Goal: Information Seeking & Learning: Learn about a topic

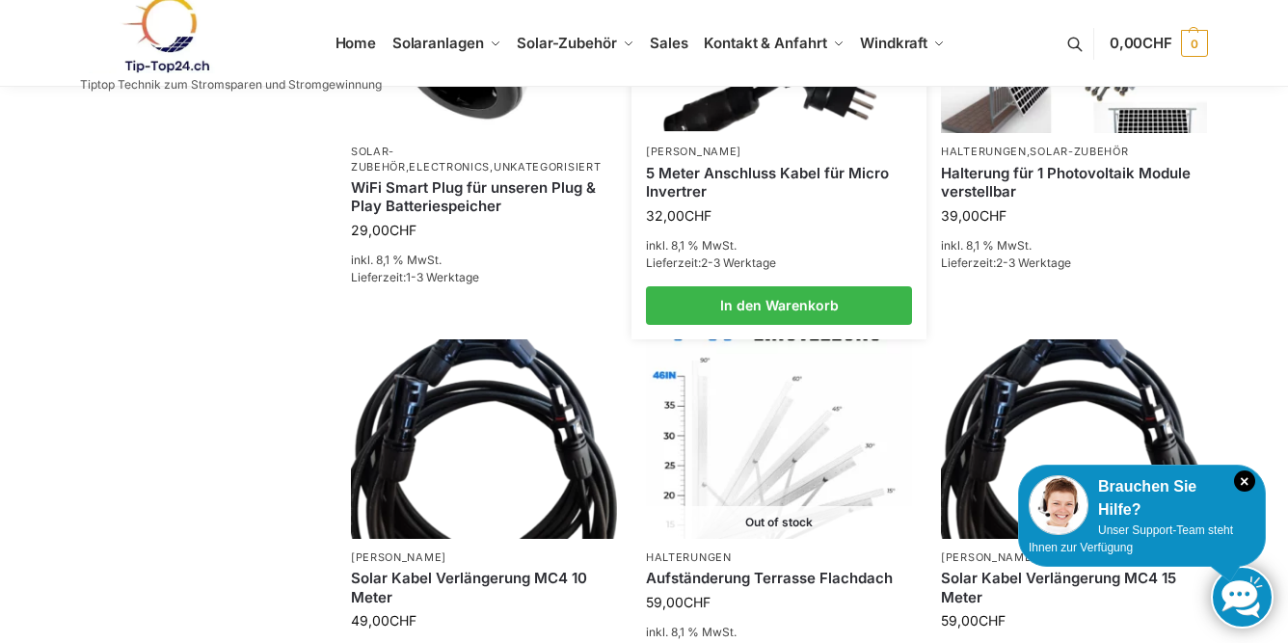
scroll to position [692, 0]
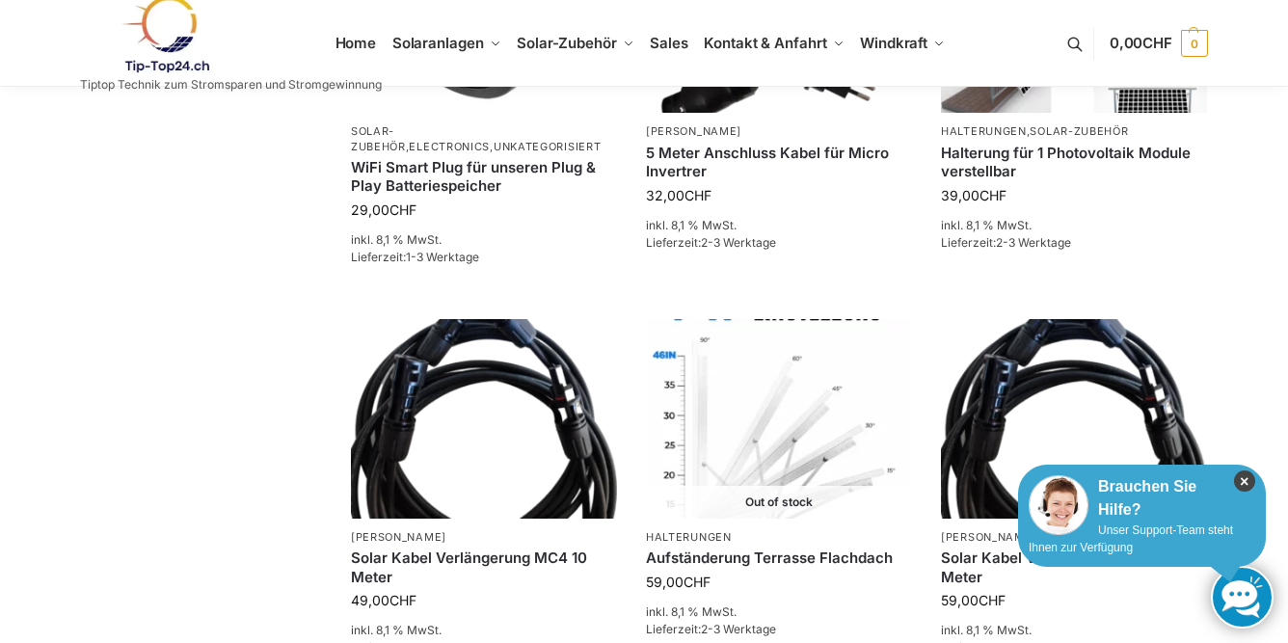
click at [1246, 479] on icon "×" at bounding box center [1244, 480] width 21 height 21
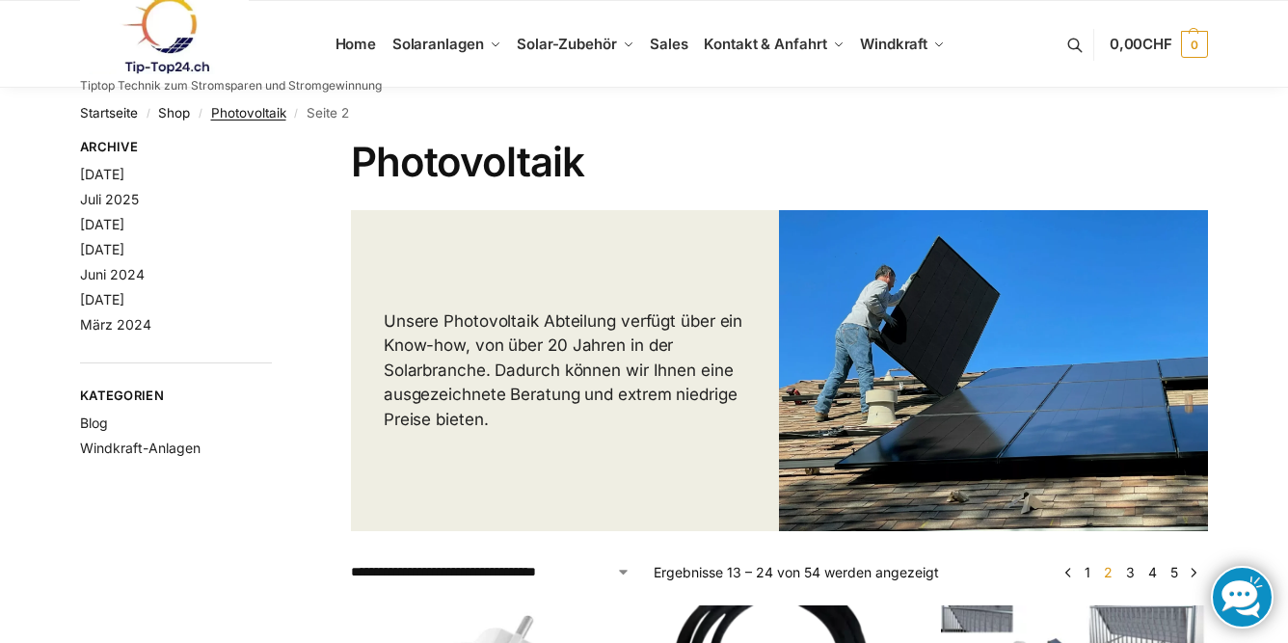
scroll to position [0, 0]
click at [358, 42] on link at bounding box center [231, 35] width 302 height 78
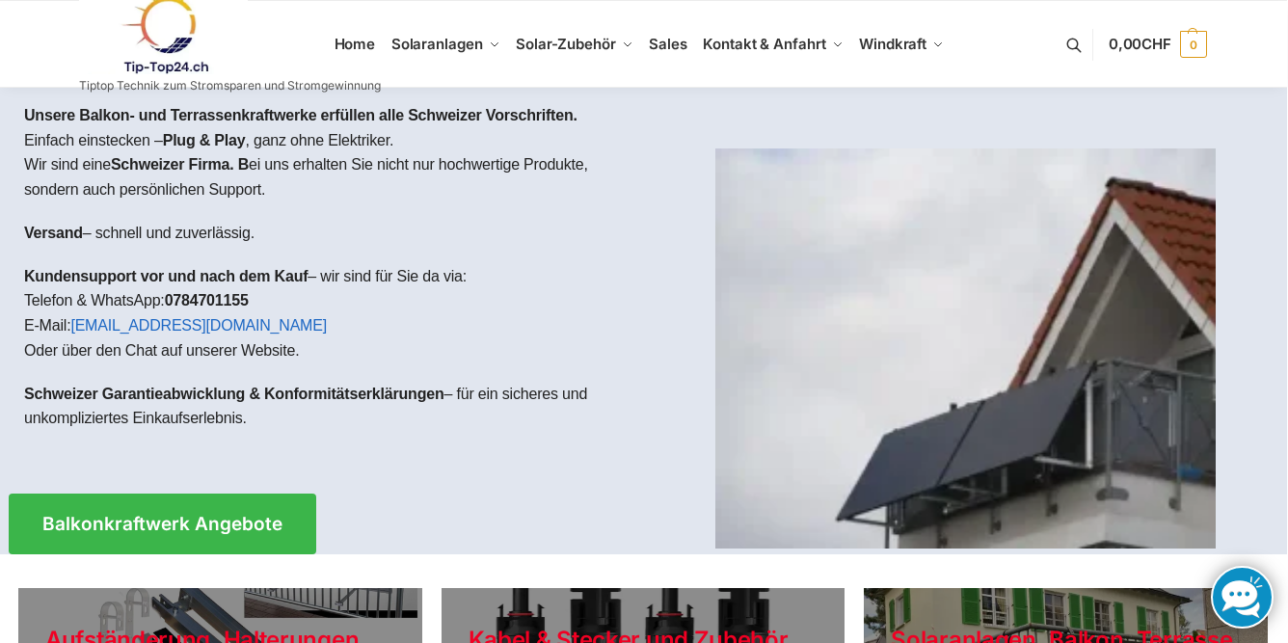
scroll to position [0, 1]
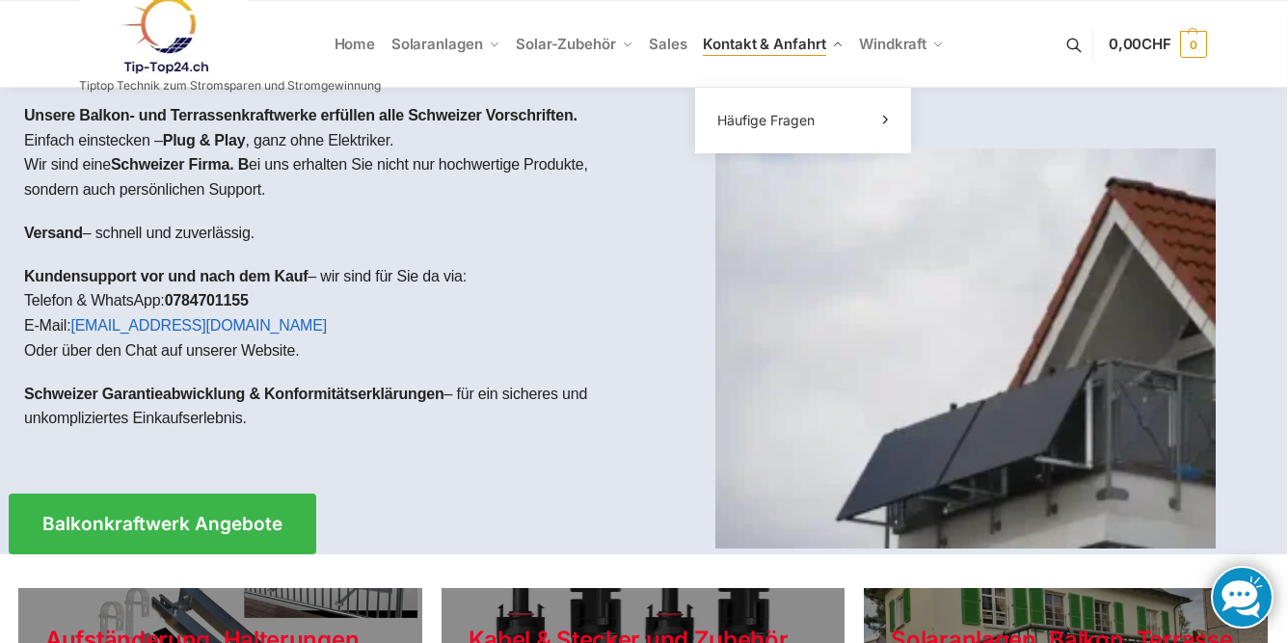
click at [733, 42] on span "Kontakt & Anfahrt" at bounding box center [764, 44] width 122 height 18
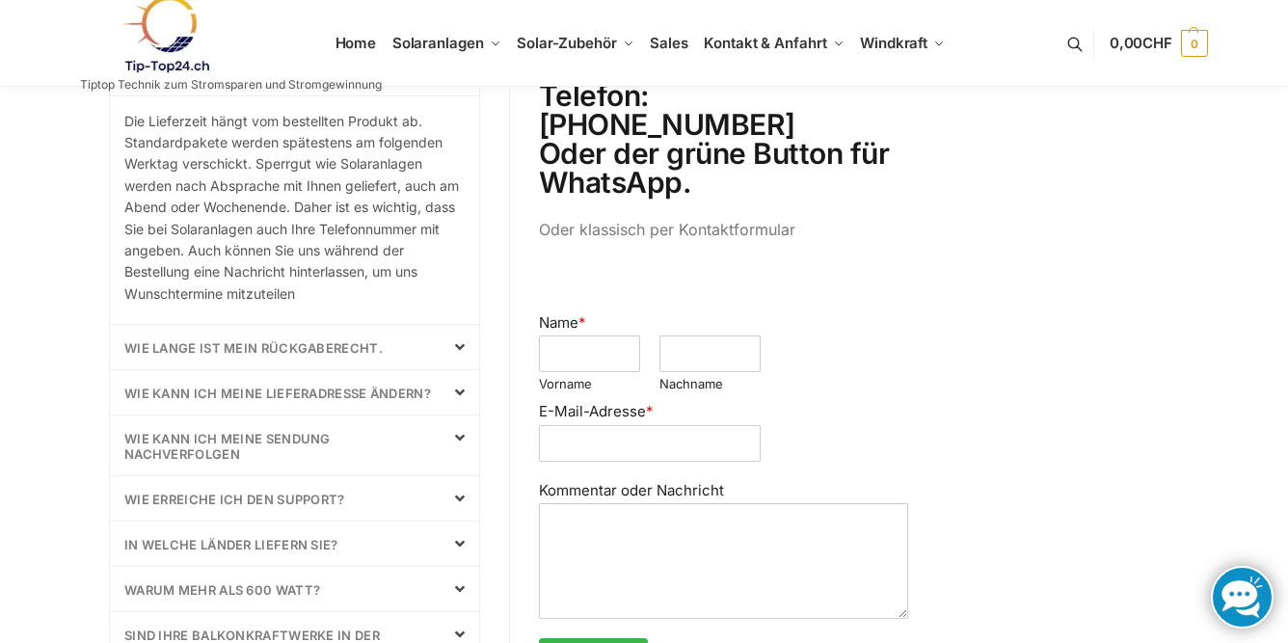
scroll to position [754, 0]
click at [462, 341] on icon at bounding box center [460, 347] width 10 height 15
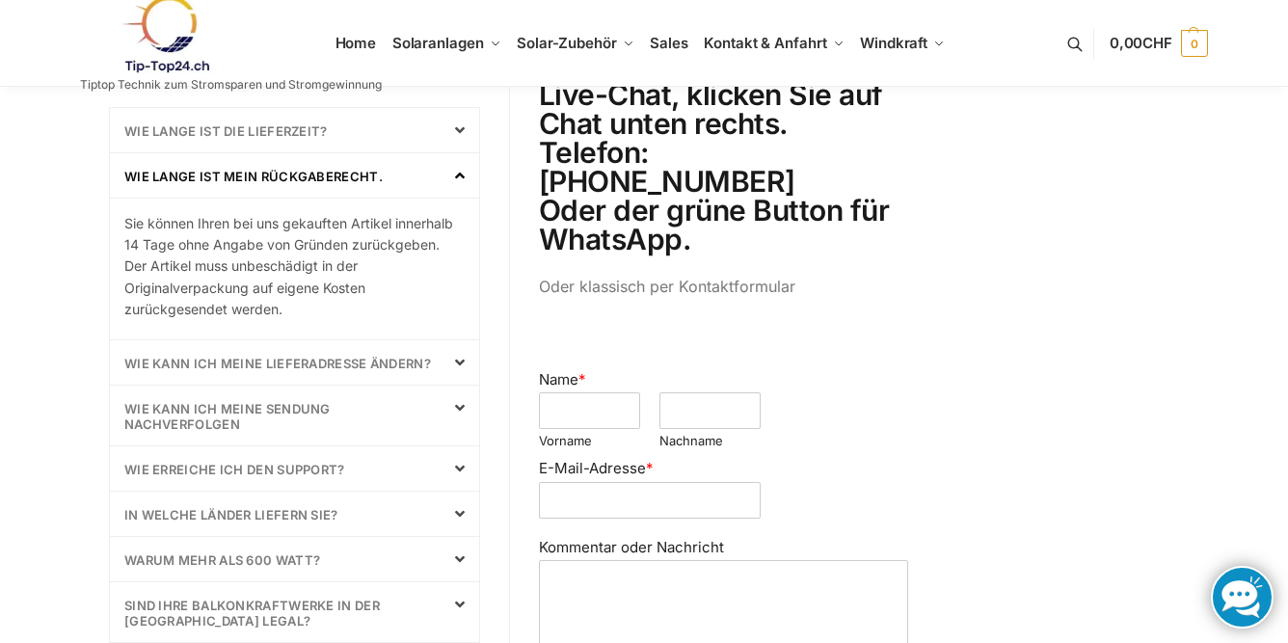
scroll to position [697, 0]
click at [455, 176] on icon at bounding box center [460, 176] width 10 height 15
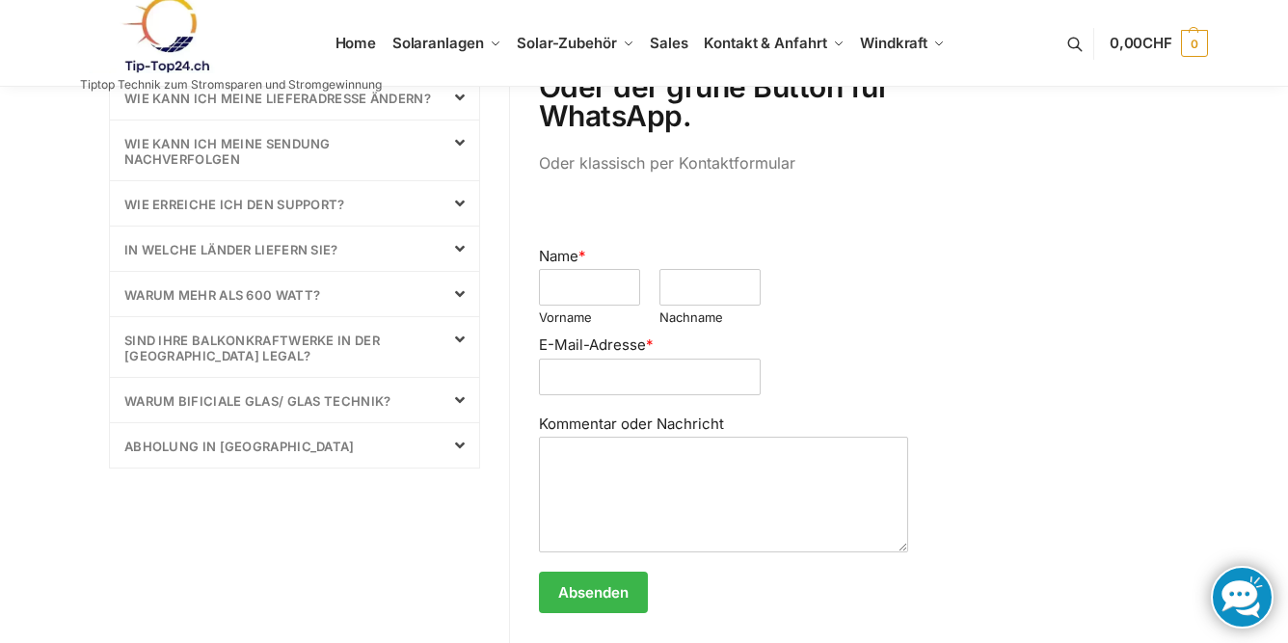
scroll to position [822, 0]
click at [461, 298] on icon at bounding box center [460, 292] width 10 height 15
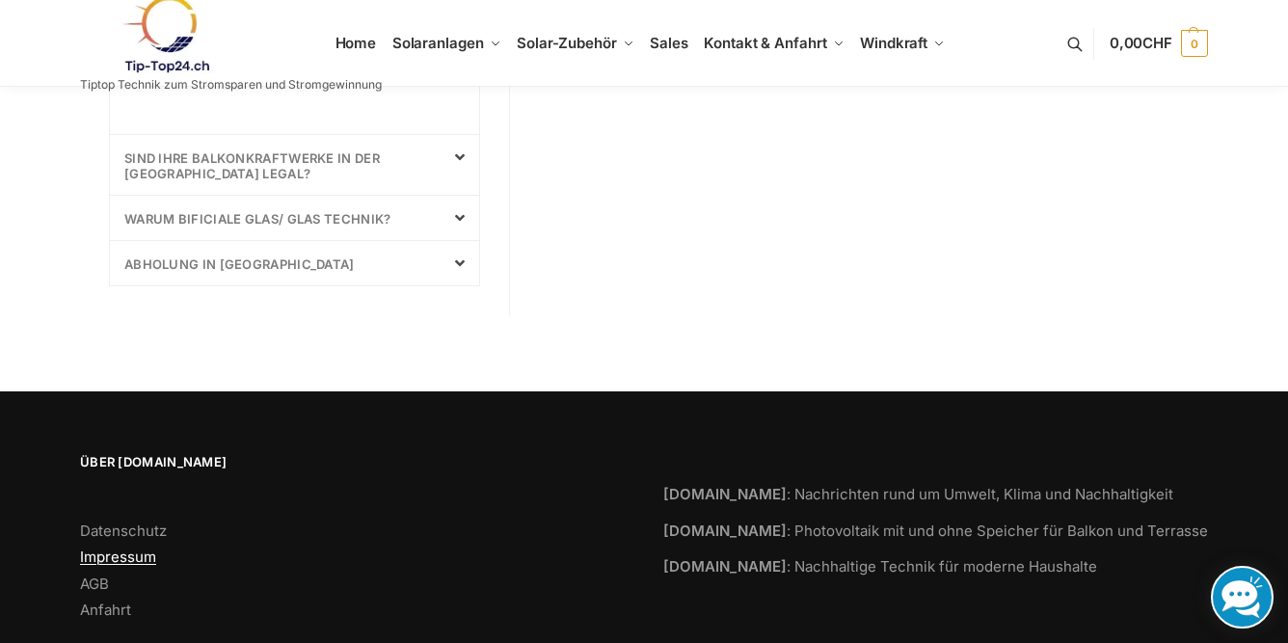
scroll to position [2488, 0]
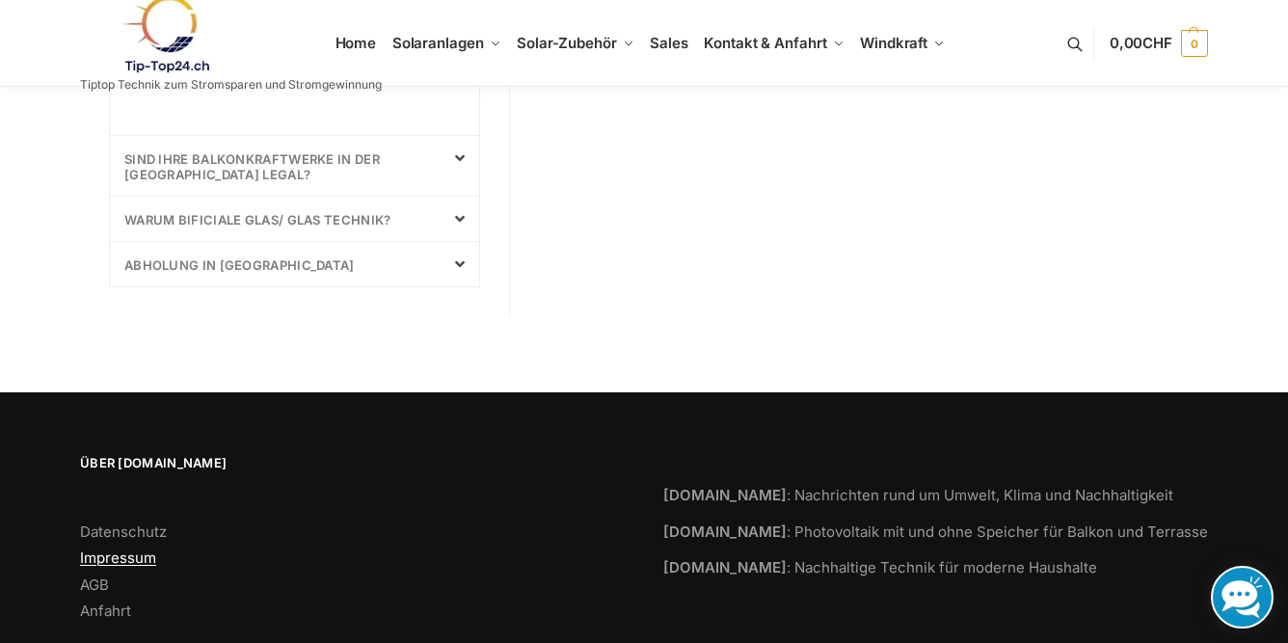
click at [136, 549] on link "Impressum" at bounding box center [118, 558] width 76 height 18
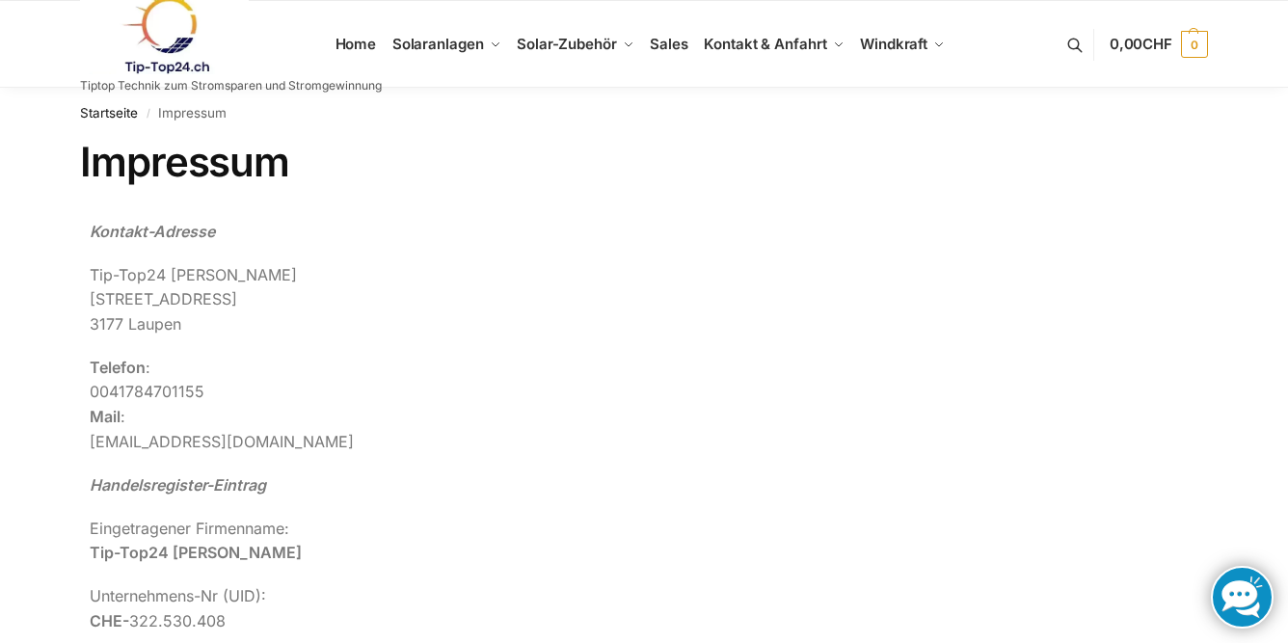
click at [360, 49] on link at bounding box center [231, 35] width 302 height 78
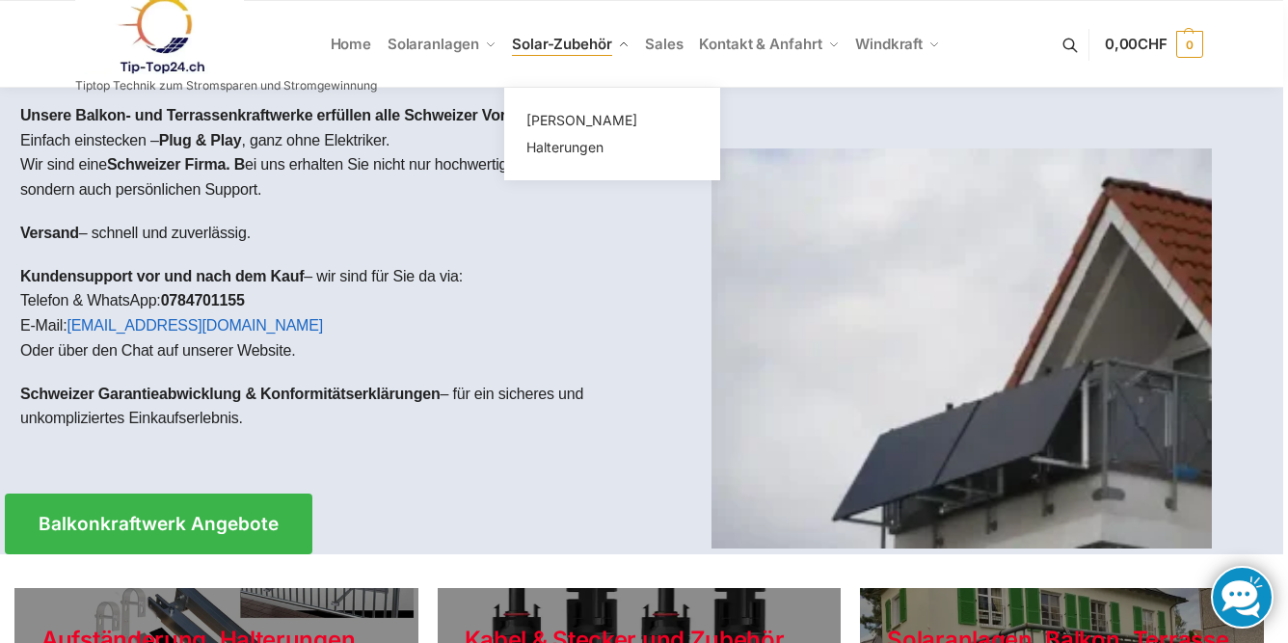
scroll to position [0, 5]
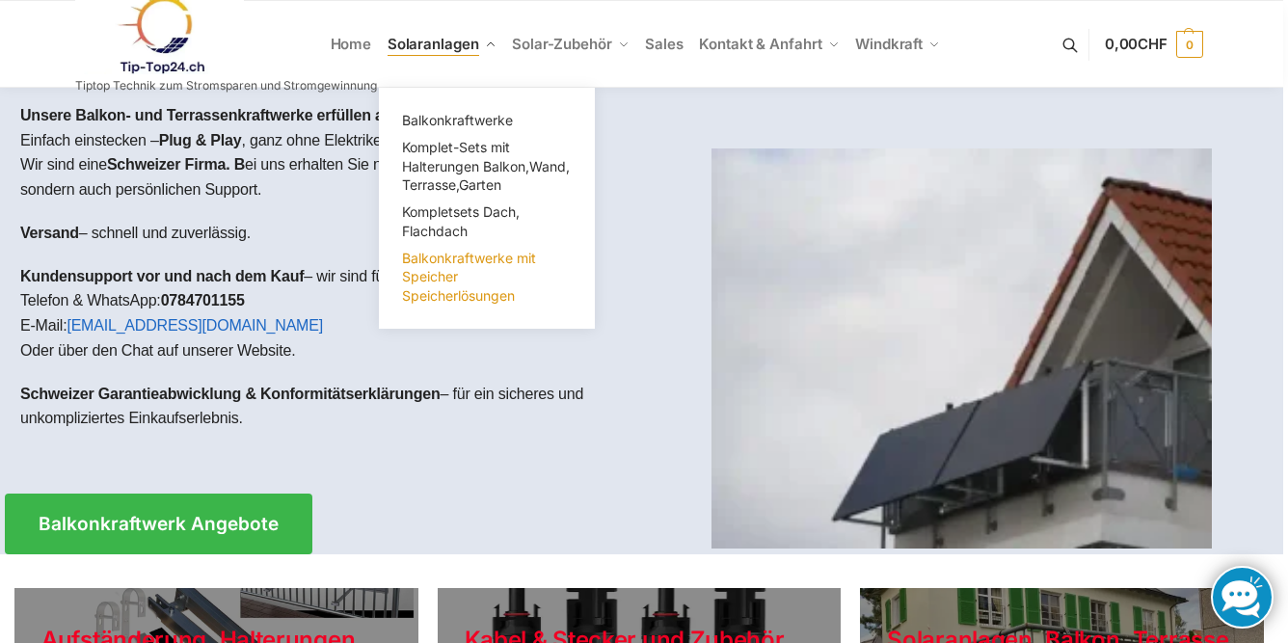
click at [484, 260] on span "Balkonkraftwerke mit Speicher Speicherlösungen" at bounding box center [469, 277] width 134 height 54
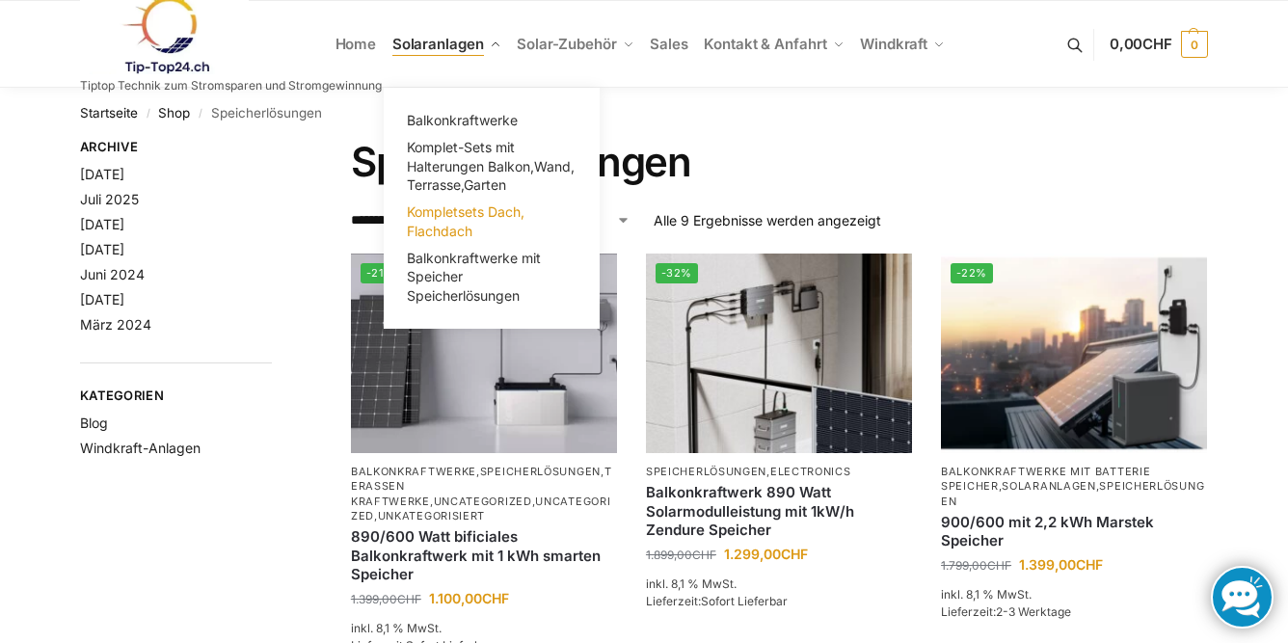
click at [481, 213] on span "Kompletsets Dach, Flachdach" at bounding box center [466, 221] width 118 height 36
